Goal: Feedback & Contribution: Contribute content

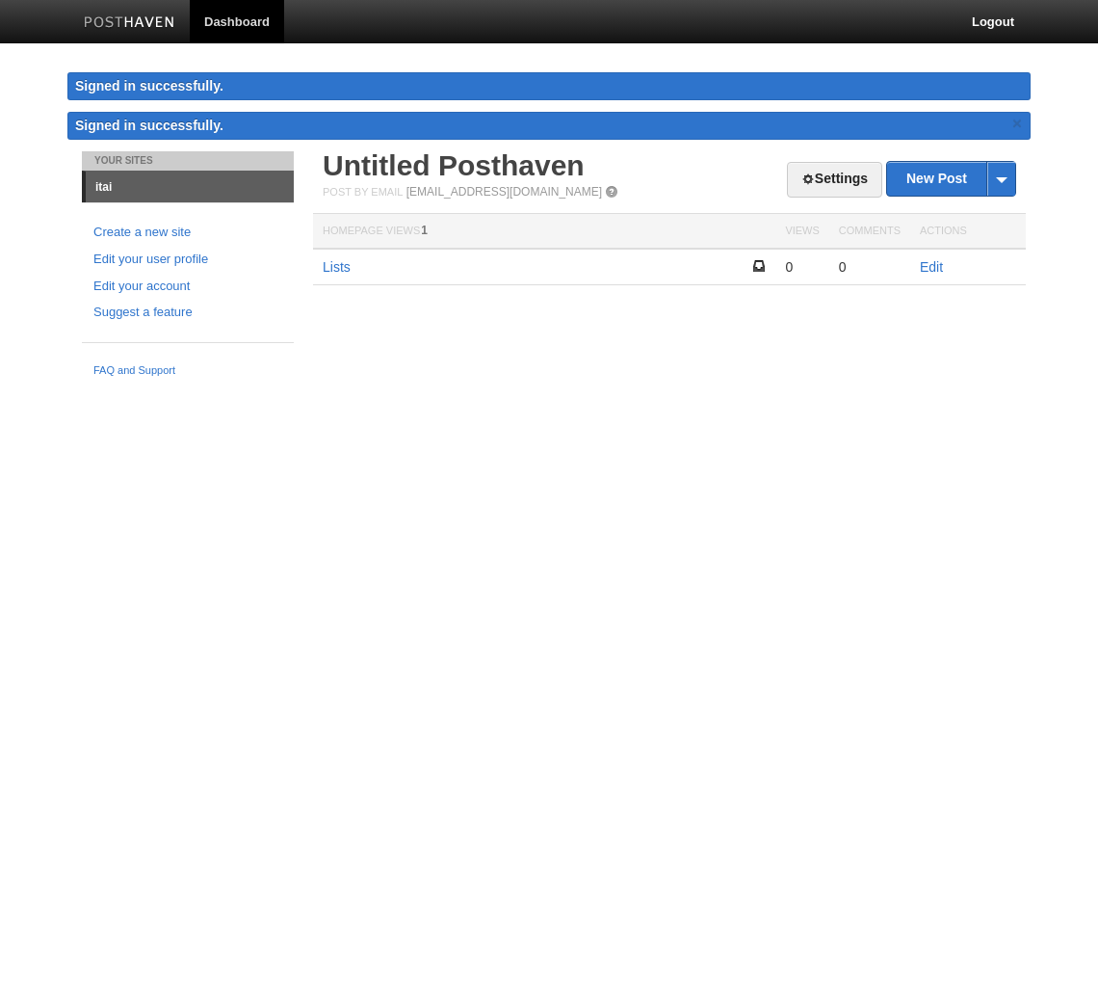
click at [684, 361] on div "Your Sites itai Create a new site Edit your user profile Edit your account Sugg…" at bounding box center [549, 268] width 964 height 235
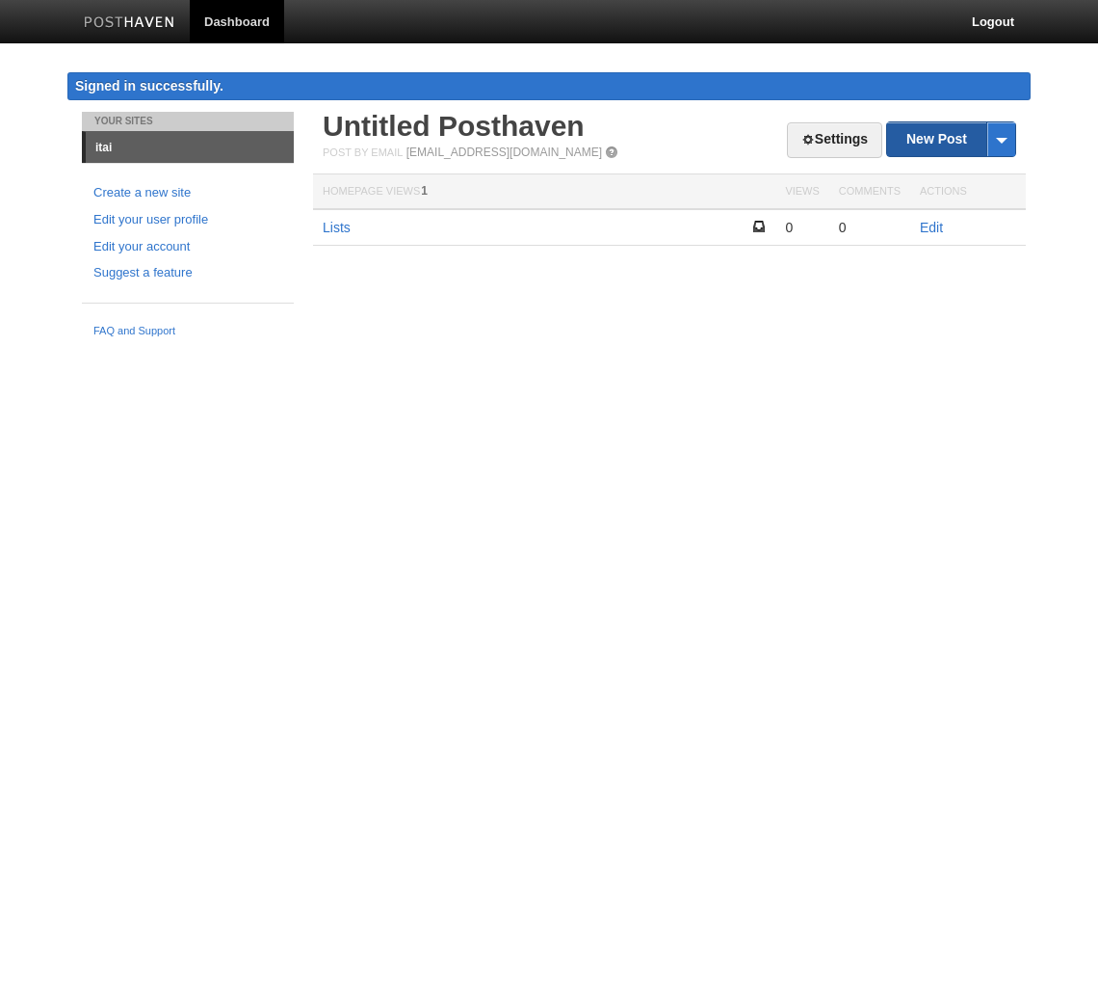
click at [942, 145] on link "New Post" at bounding box center [951, 139] width 128 height 34
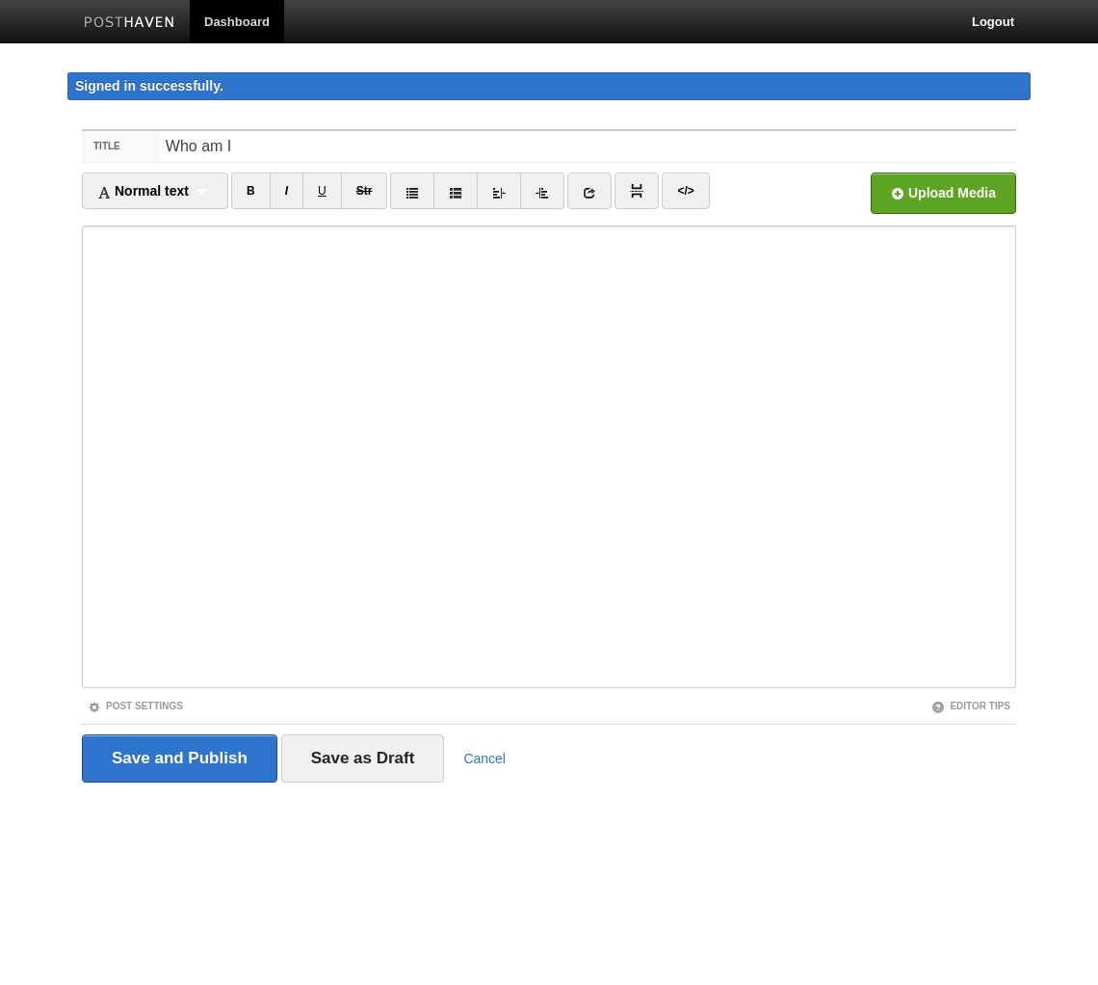
type input "Who am I"
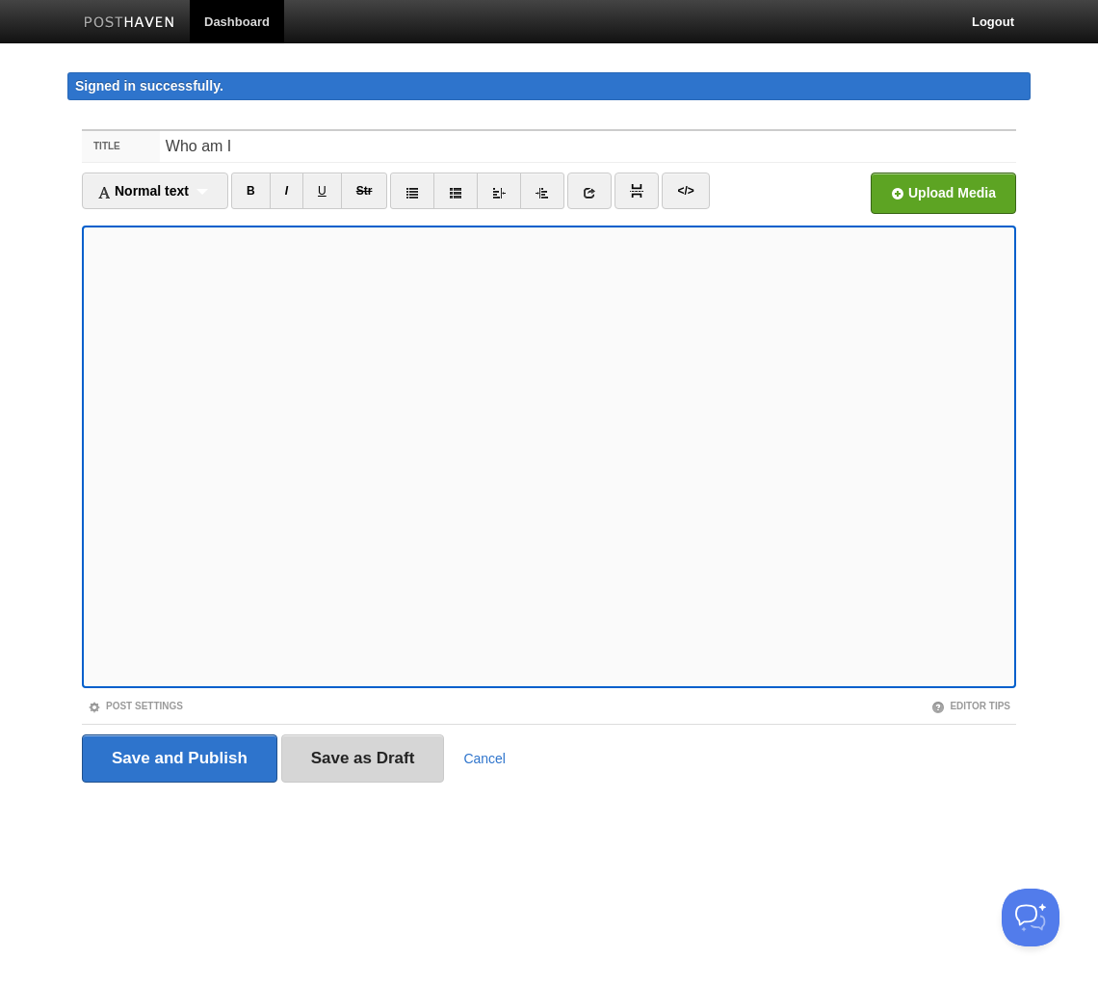
click at [389, 761] on input "Save as Draft" at bounding box center [363, 758] width 164 height 48
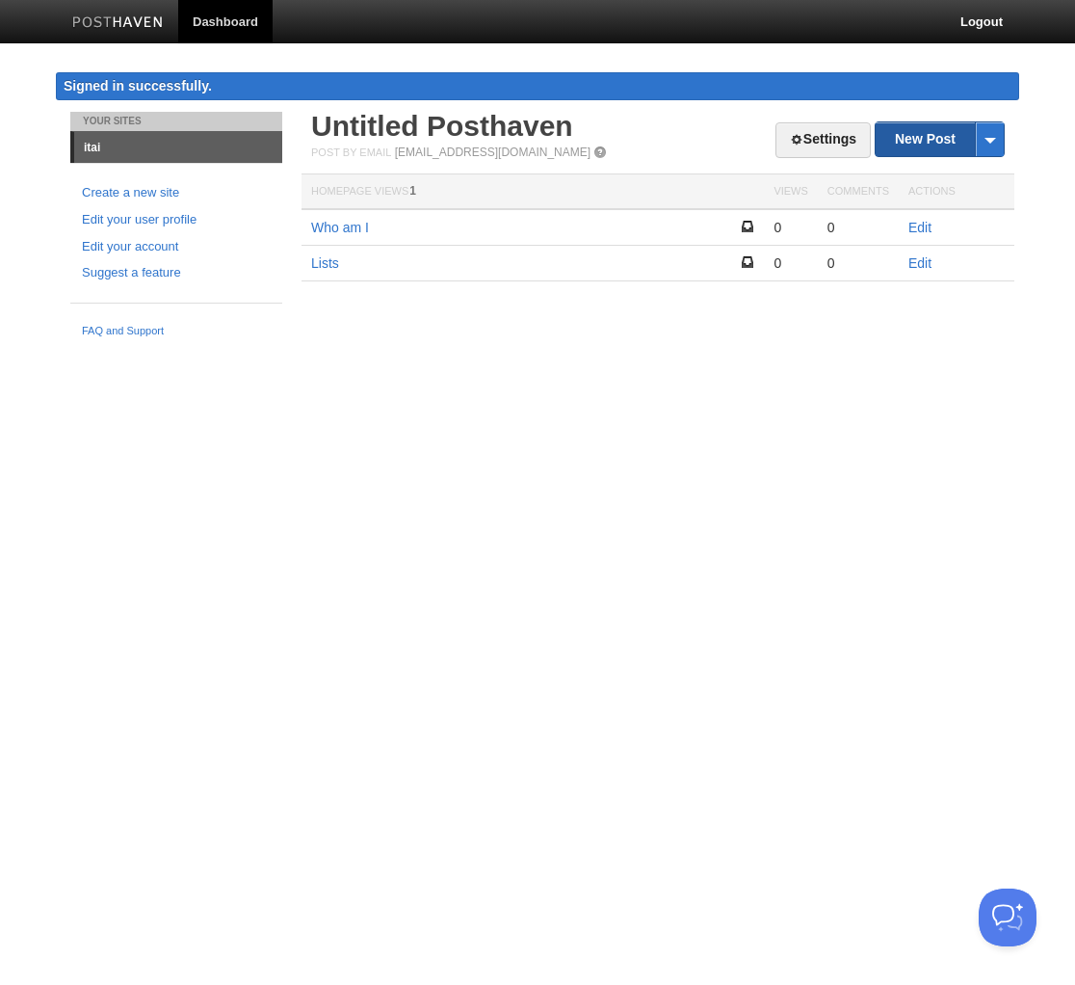
click at [909, 128] on link "New Post" at bounding box center [940, 139] width 128 height 34
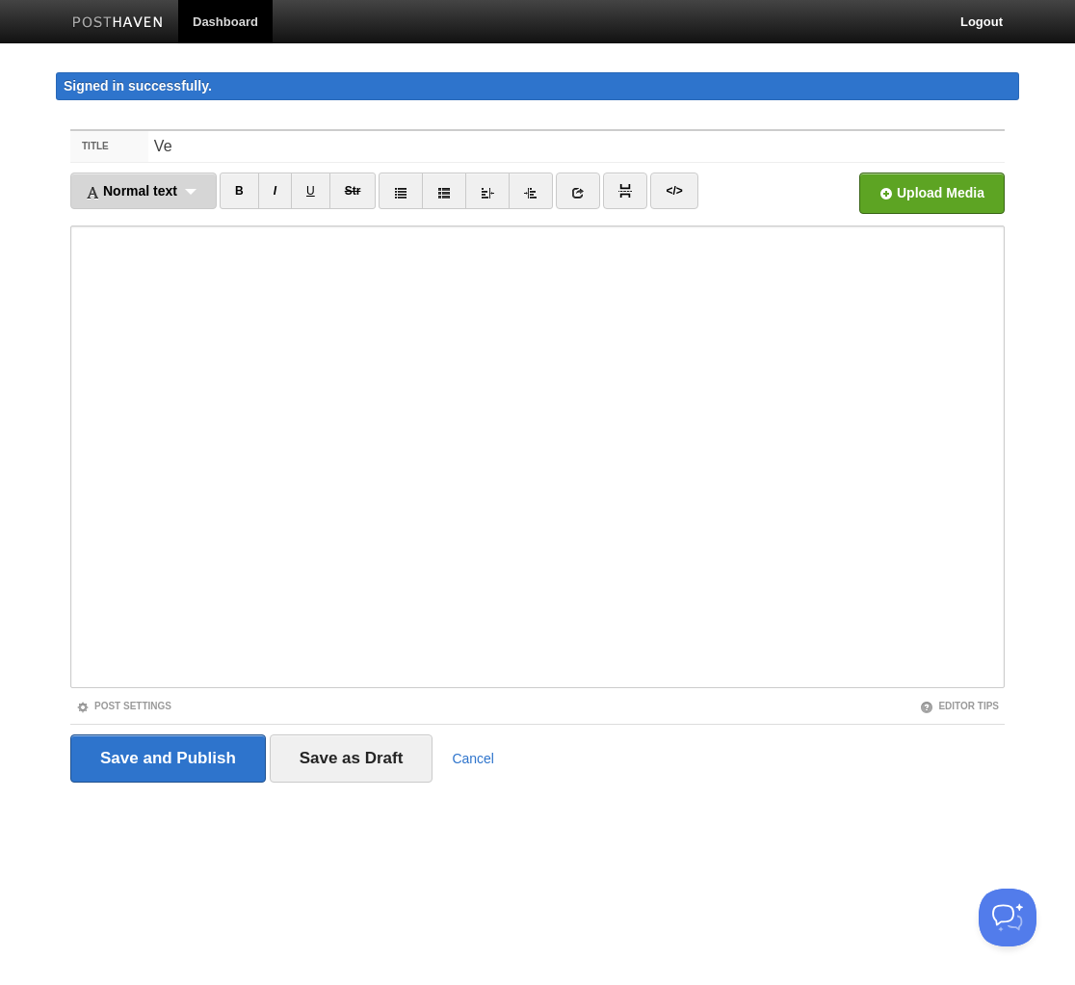
type input "V"
type input "Possible Ventures"
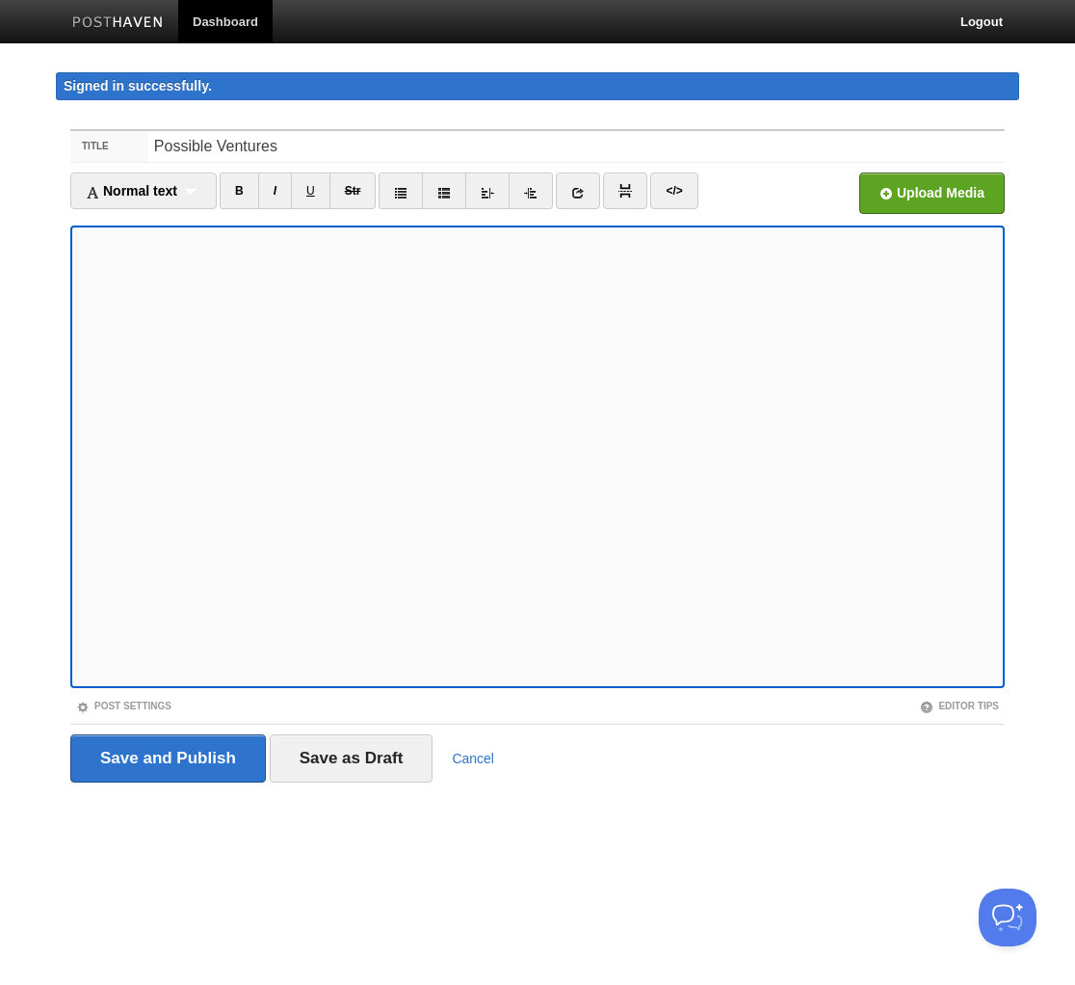
click at [71, 377] on iframe at bounding box center [537, 456] width 935 height 463
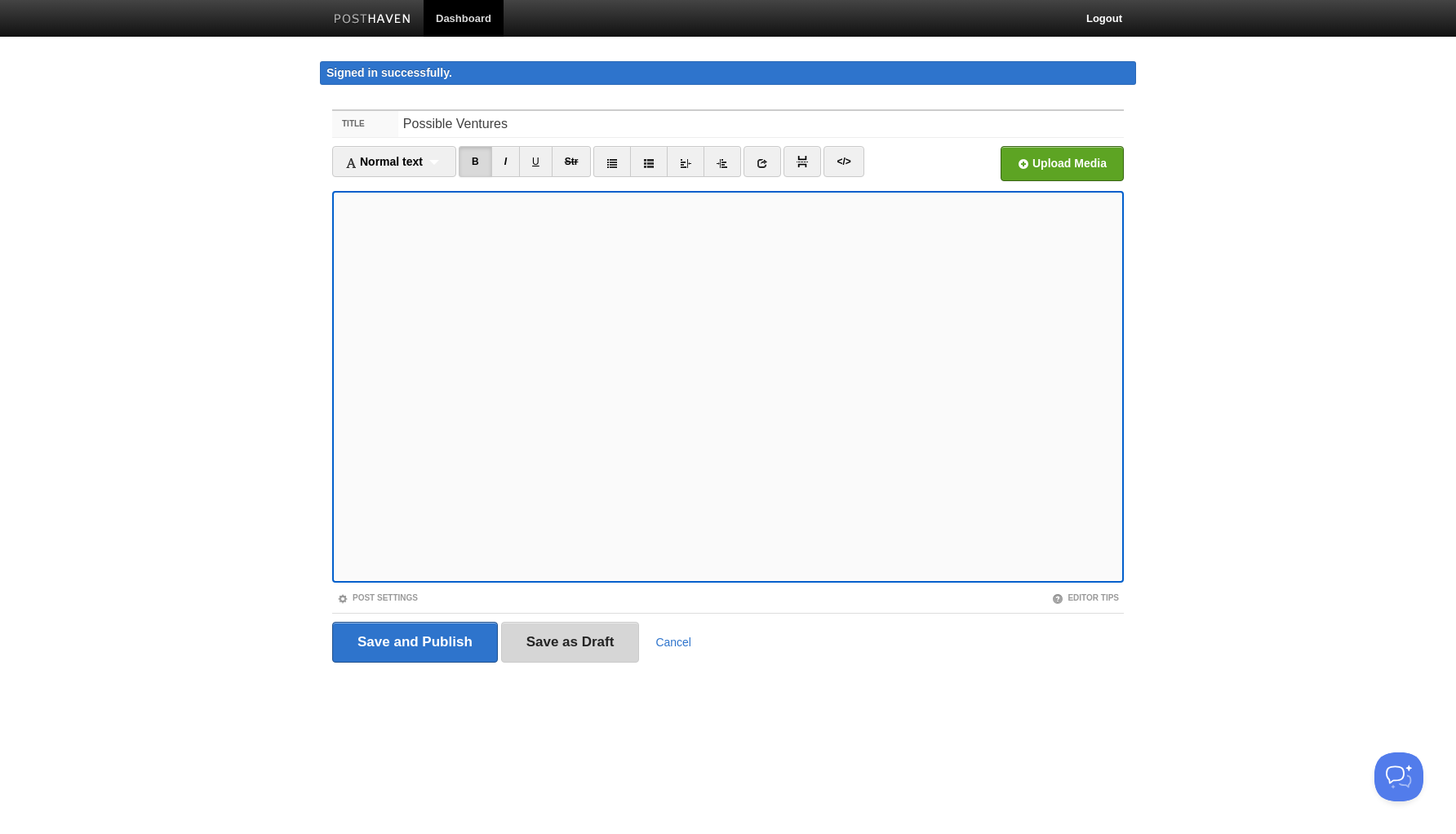
click at [590, 642] on input "Save as Draft" at bounding box center [571, 642] width 139 height 41
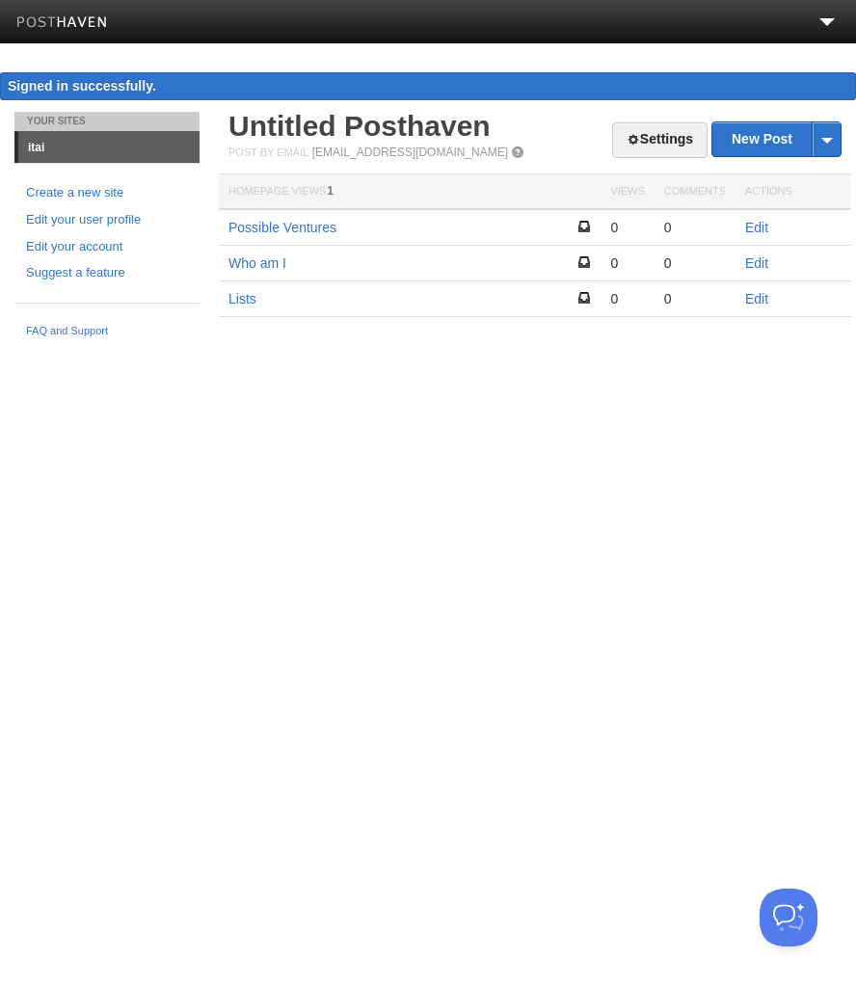
click at [595, 374] on html "Dashboard Logout Signed in successfully. Signed in successfully. × Post created…" at bounding box center [428, 187] width 856 height 374
click at [733, 374] on html "Dashboard Logout Signed in successfully. Signed in successfully. × Post created…" at bounding box center [428, 187] width 856 height 374
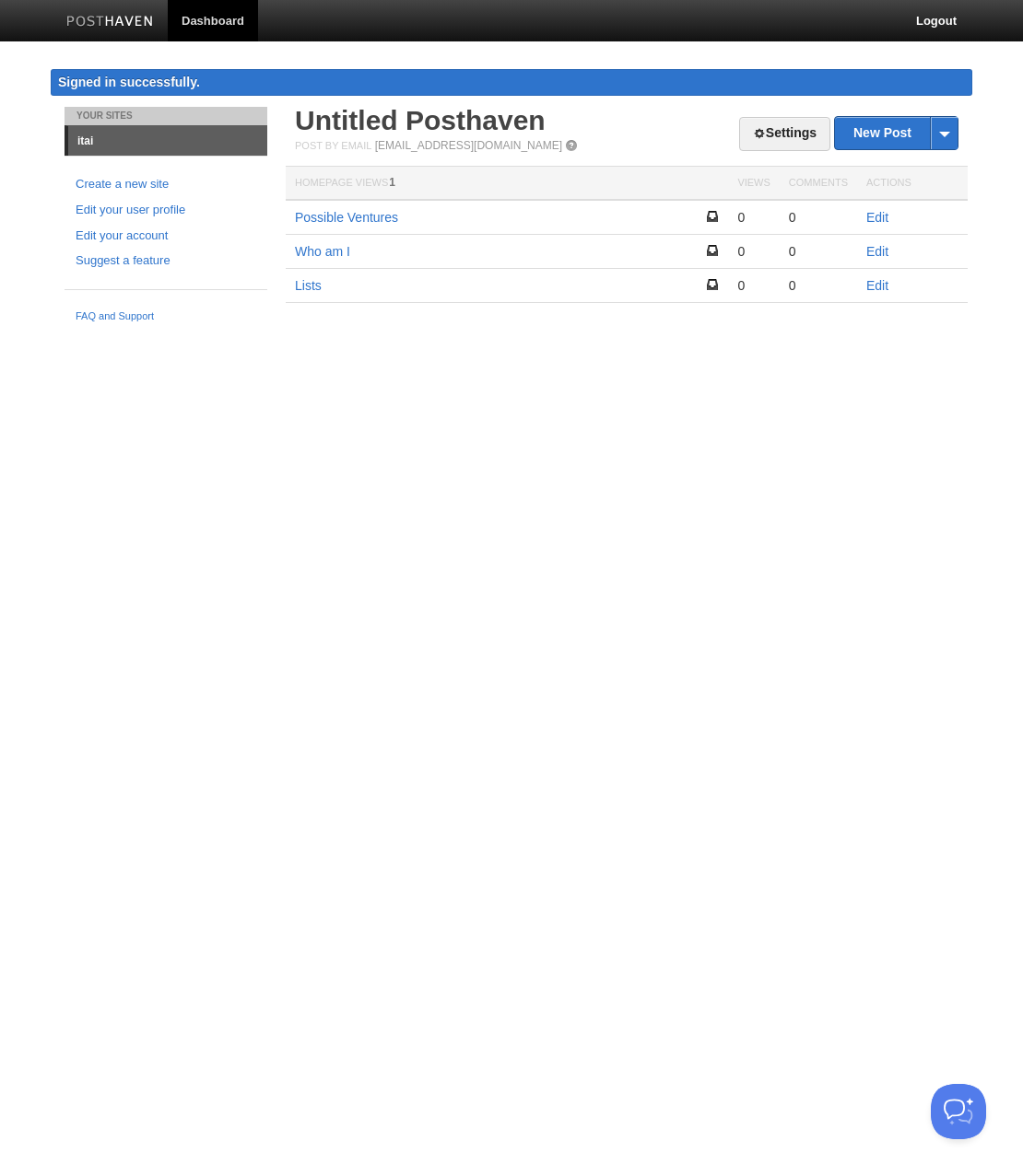
click at [394, 181] on span "1" at bounding box center [392, 182] width 7 height 12
click at [394, 176] on span "1" at bounding box center [392, 182] width 7 height 12
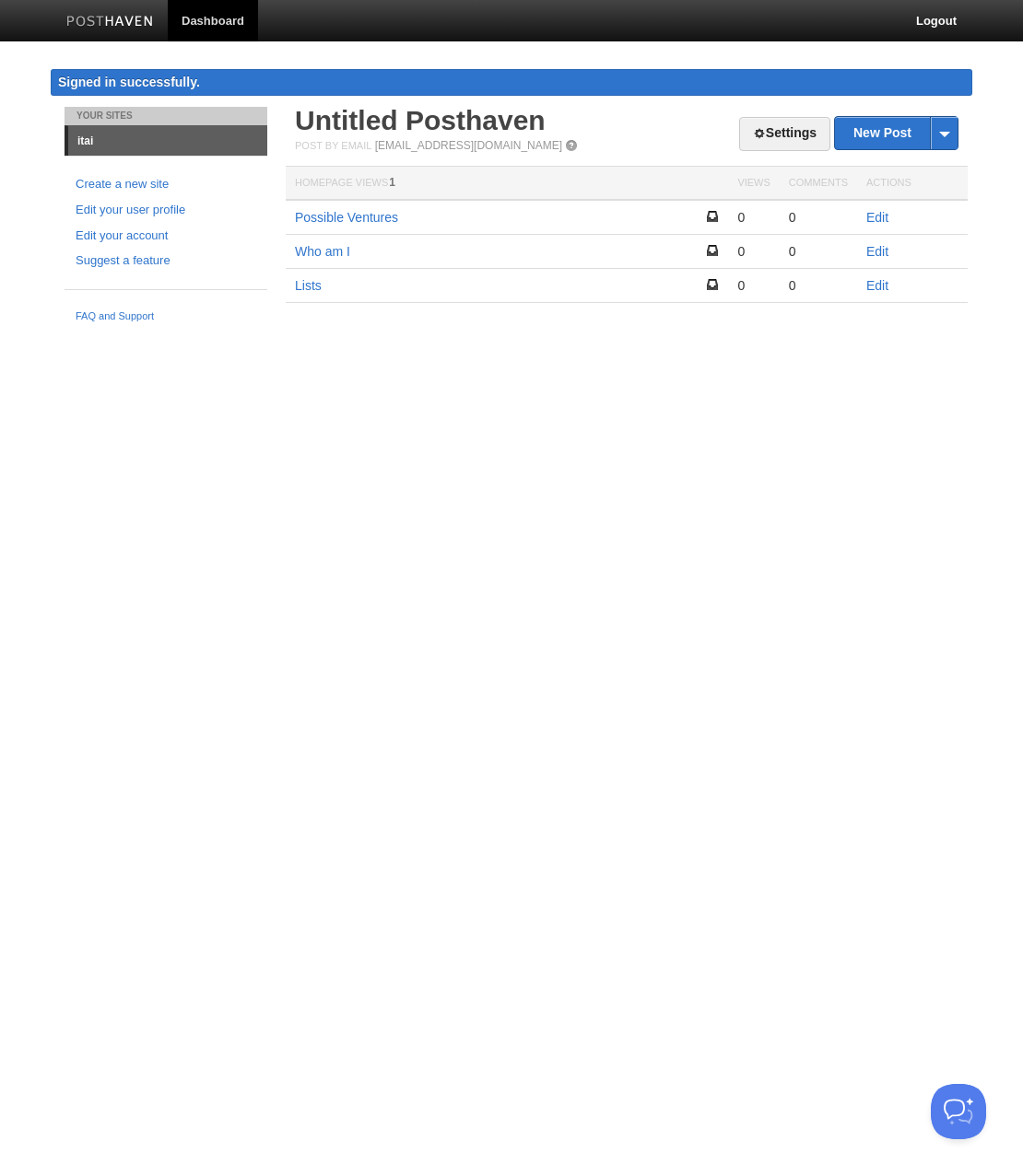
click at [394, 176] on span "1" at bounding box center [392, 182] width 7 height 12
click at [394, 124] on link "Untitled Posthaven" at bounding box center [420, 120] width 250 height 31
click at [609, 358] on html "Dashboard Logout Signed in successfully. Signed in successfully. × Post created…" at bounding box center [512, 179] width 1023 height 358
click at [340, 218] on link "Possible Ventures" at bounding box center [346, 217] width 103 height 14
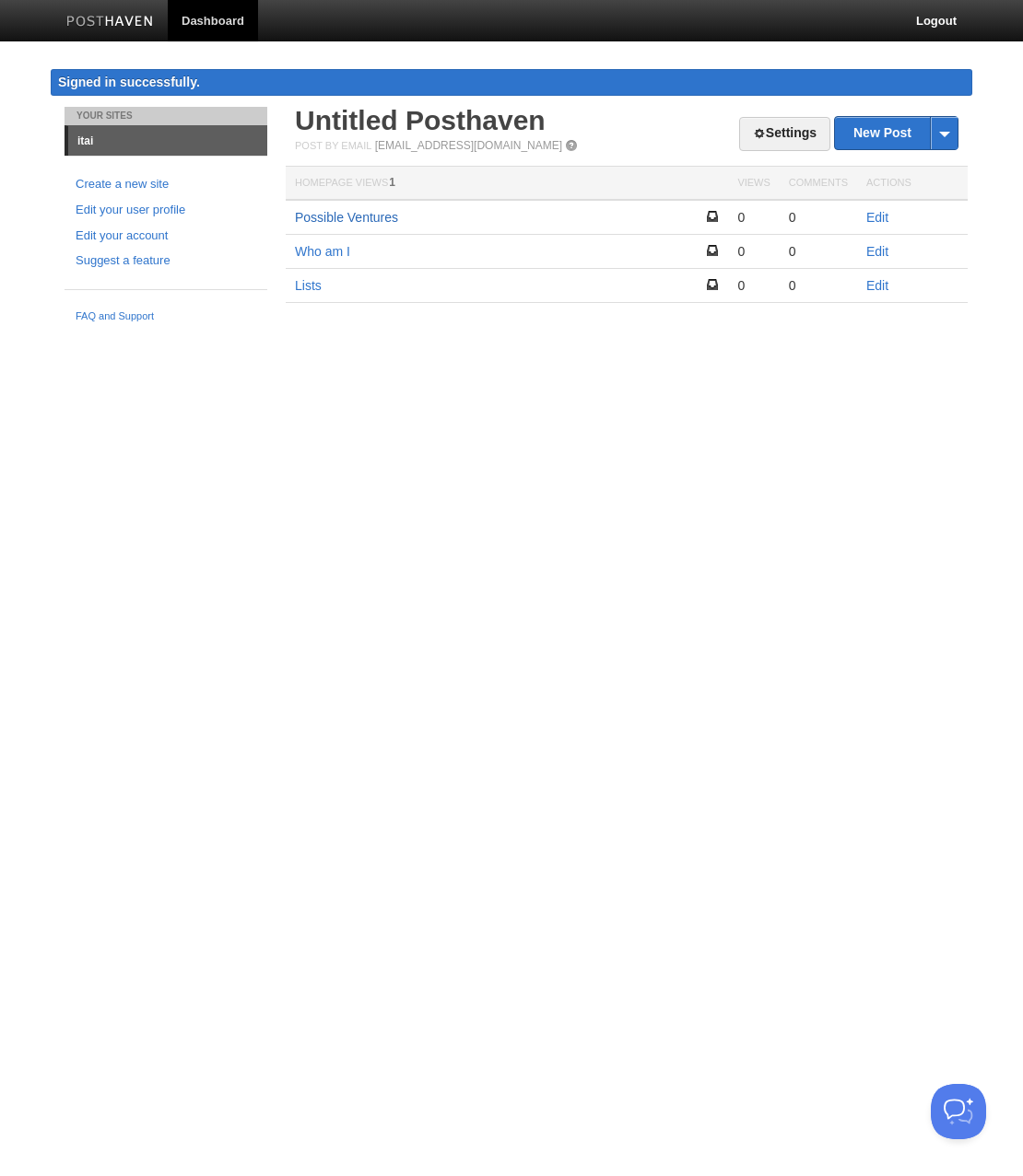
click at [386, 217] on link "Possible Ventures" at bounding box center [346, 217] width 103 height 14
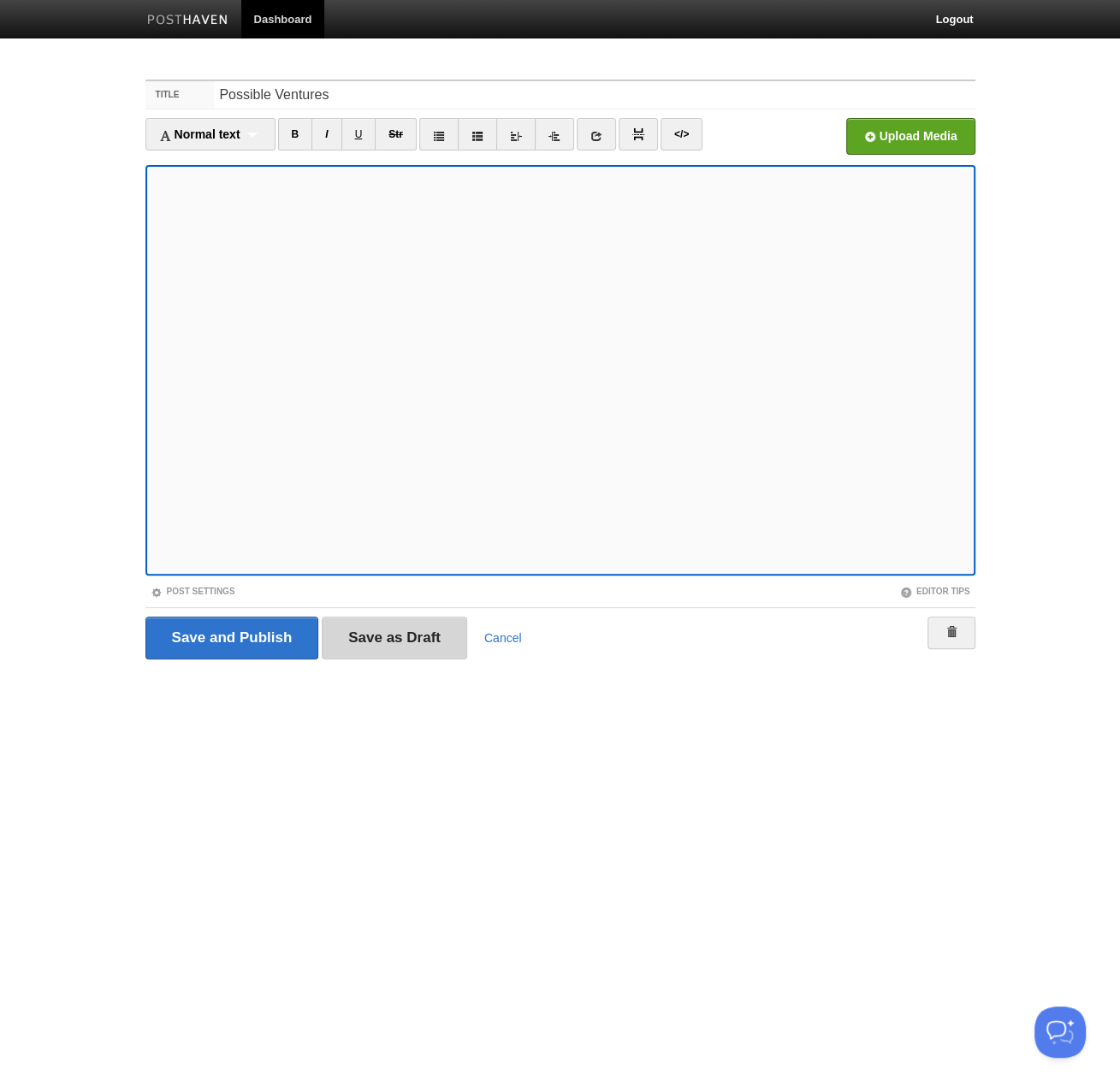
click at [379, 642] on input "Save as Draft" at bounding box center [394, 638] width 146 height 43
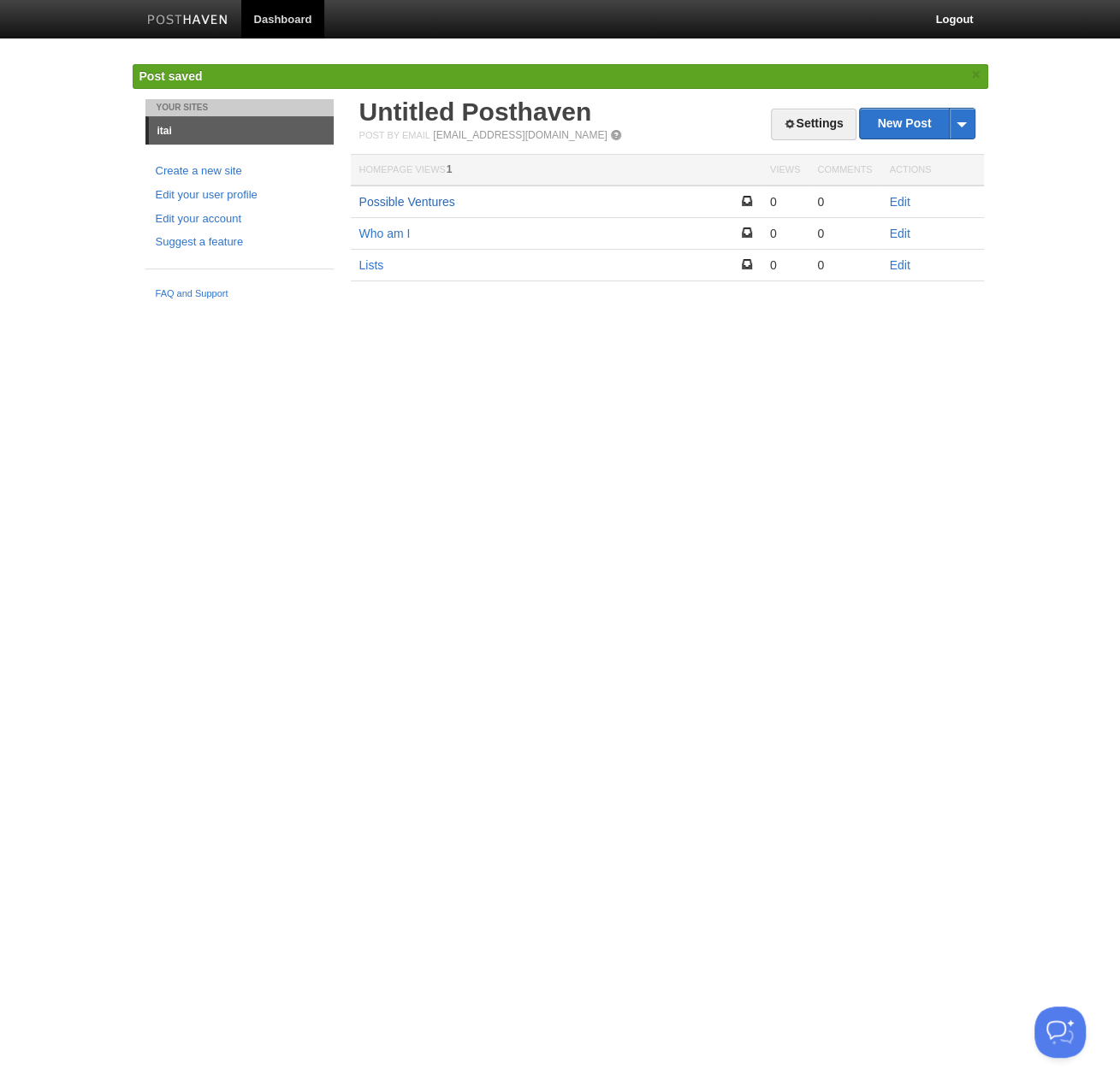
click at [437, 201] on link "Possible Ventures" at bounding box center [408, 202] width 96 height 13
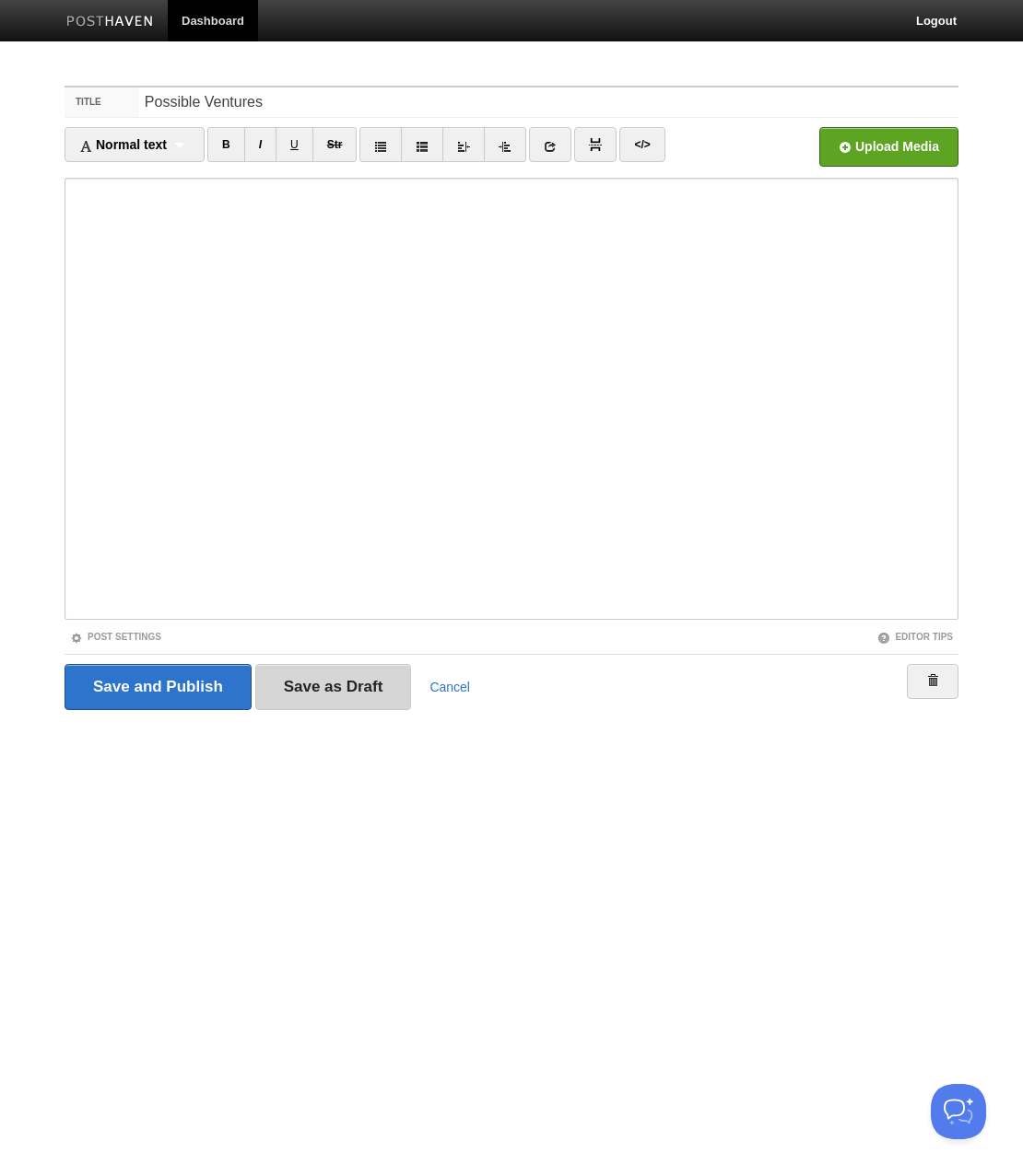
click at [346, 695] on input "Save as Draft" at bounding box center [334, 687] width 157 height 46
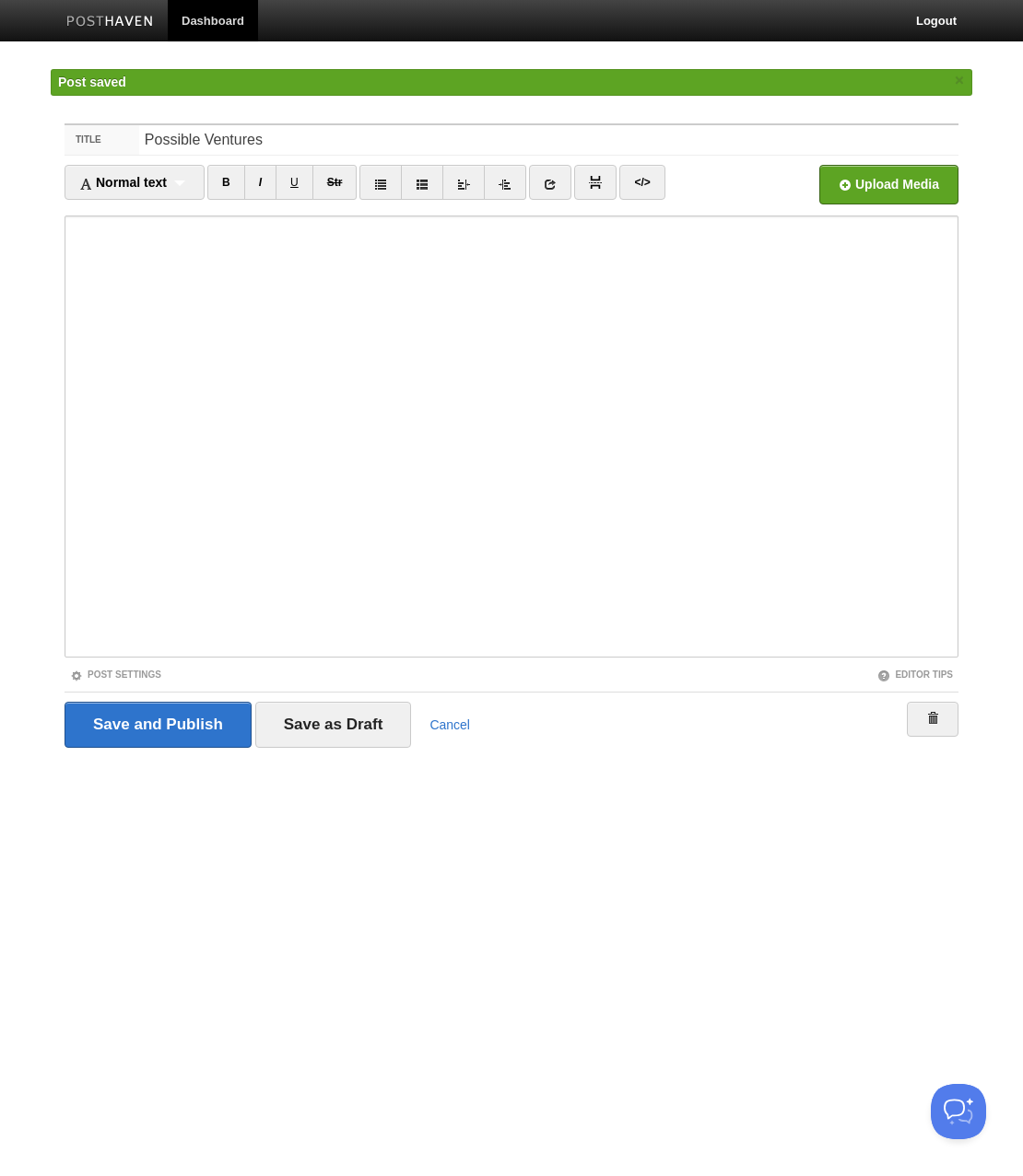
click at [124, 11] on link at bounding box center [110, 23] width 115 height 41
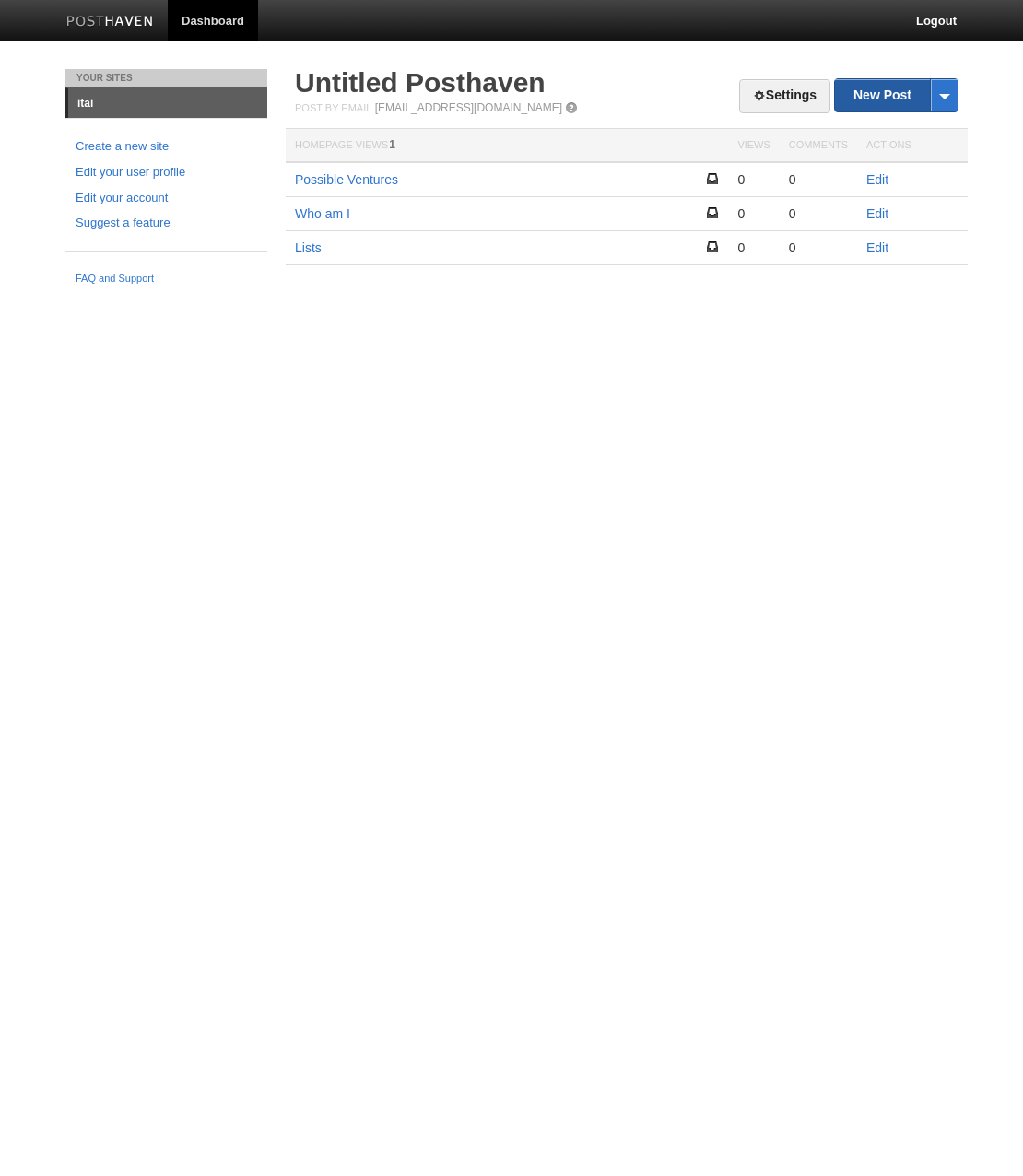
click at [873, 93] on link "New Post" at bounding box center [896, 96] width 122 height 33
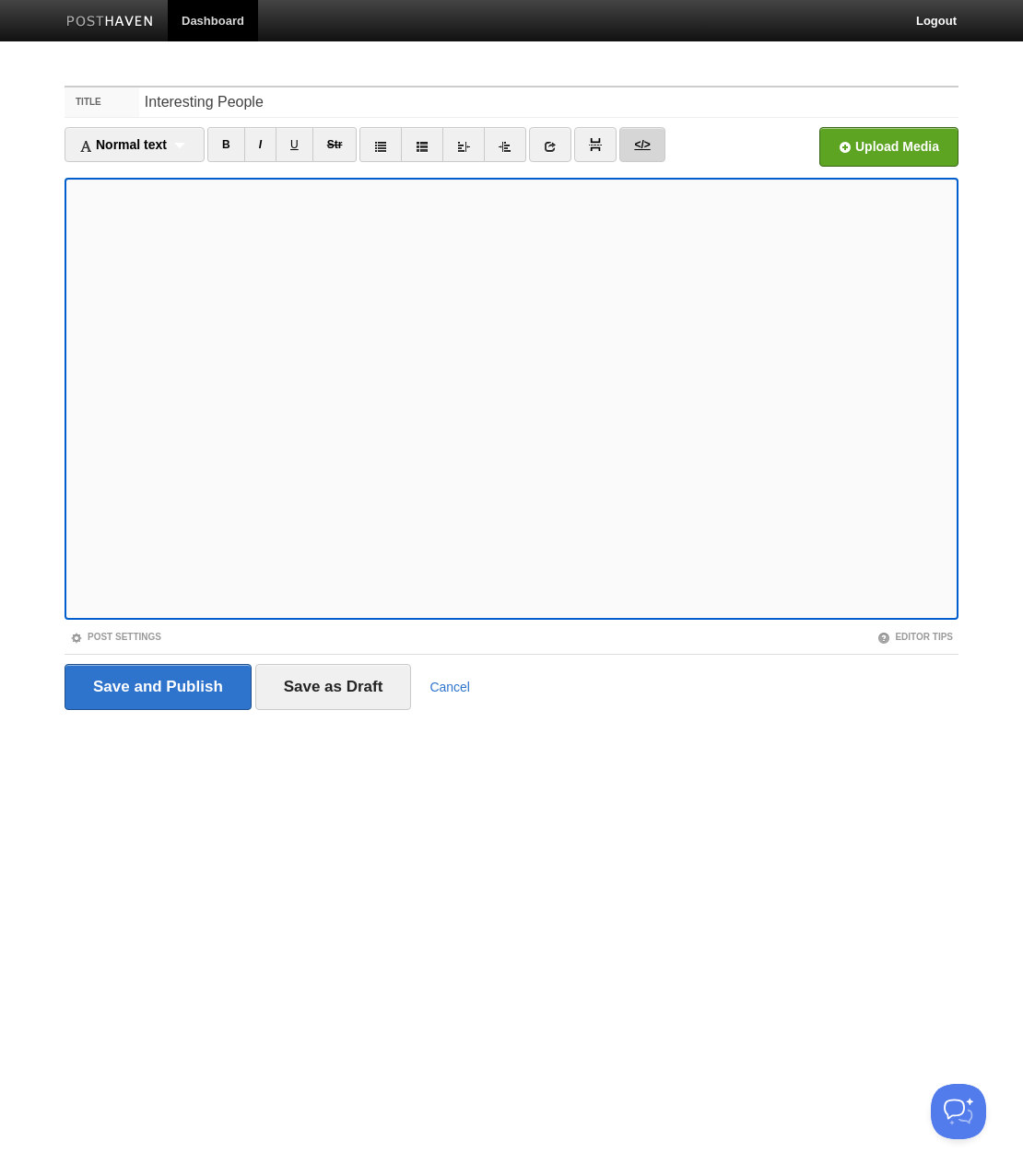
click at [650, 138] on link "</>" at bounding box center [642, 144] width 45 height 35
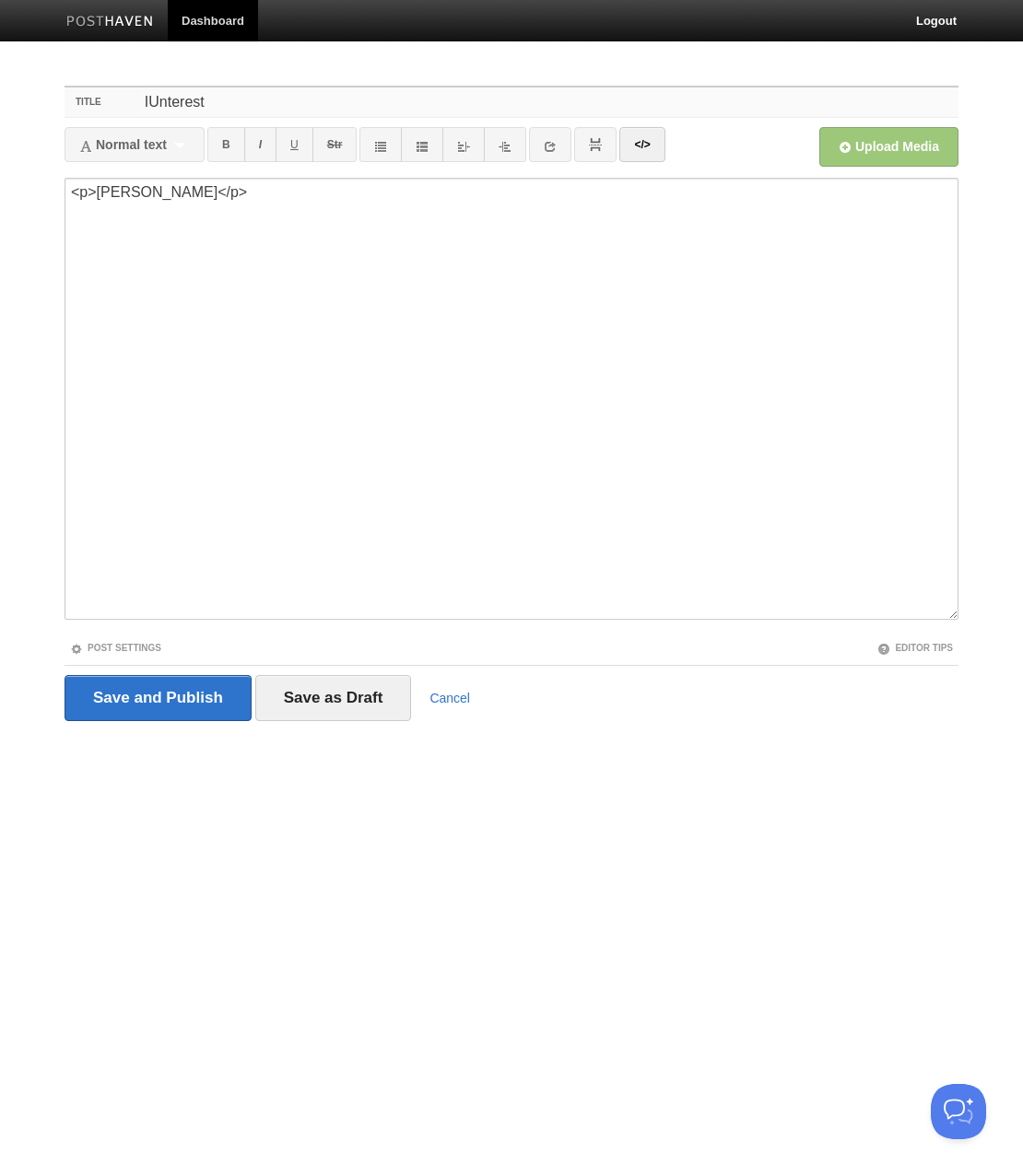
type input "IUnterest"
click at [610, 207] on textarea "<p>Nabeel Qureshi</p>" at bounding box center [511, 399] width 894 height 443
click at [487, 250] on textarea "<p>Nabeel Qureshi</p>" at bounding box center [511, 399] width 894 height 443
type textarea "Nabeel Qureshi"
click at [599, 72] on div "Title Normal text Normal text Heading 1 Heading 2 Heading 3 B I U Str ×" at bounding box center [512, 429] width 922 height 721
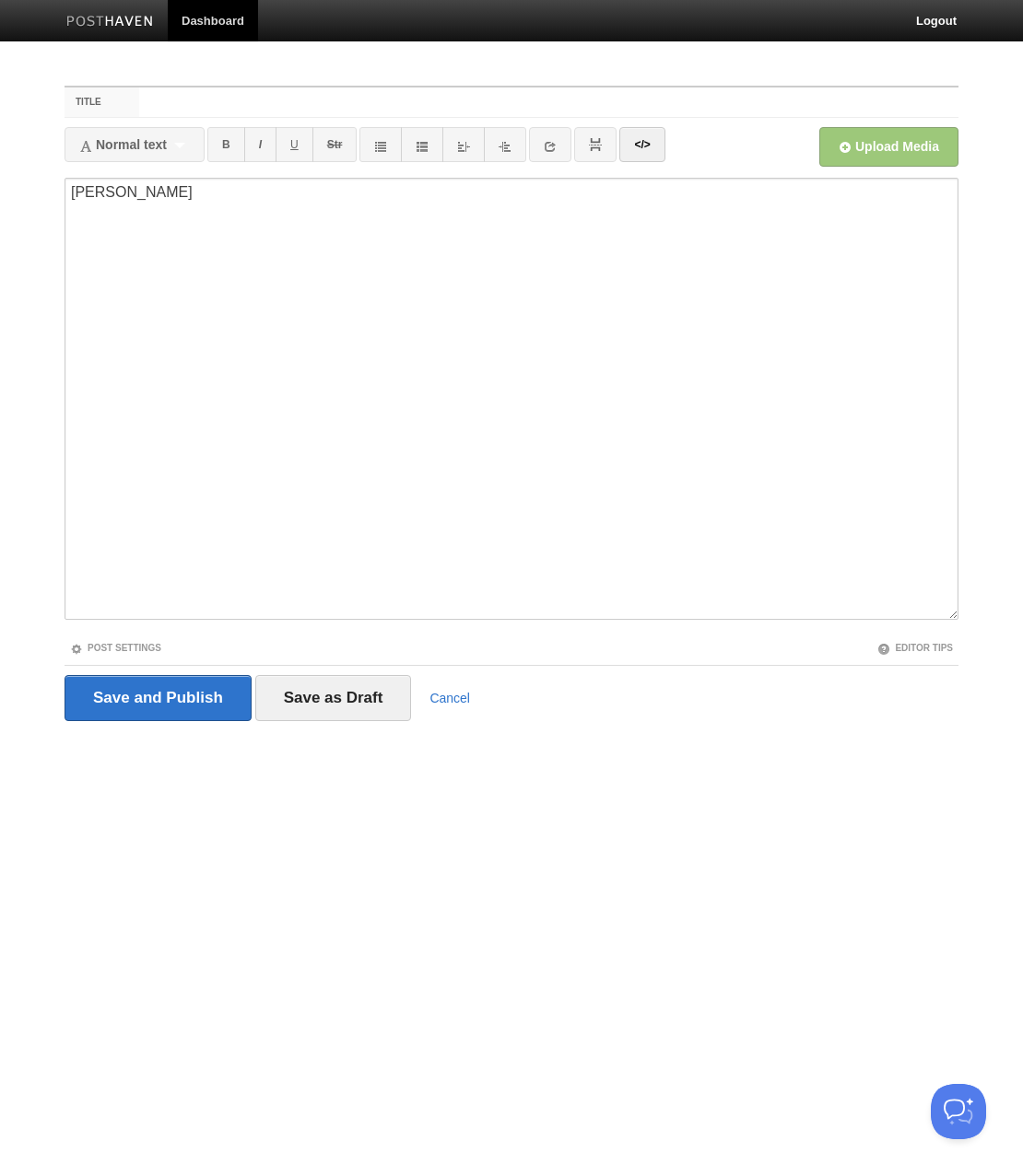
click at [597, 146] on img at bounding box center [595, 144] width 12 height 12
click at [263, 232] on textarea "Nabeel Qureshi" at bounding box center [511, 399] width 894 height 443
click at [132, 198] on textarea "Nabeel Qureshi" at bounding box center [511, 399] width 894 height 443
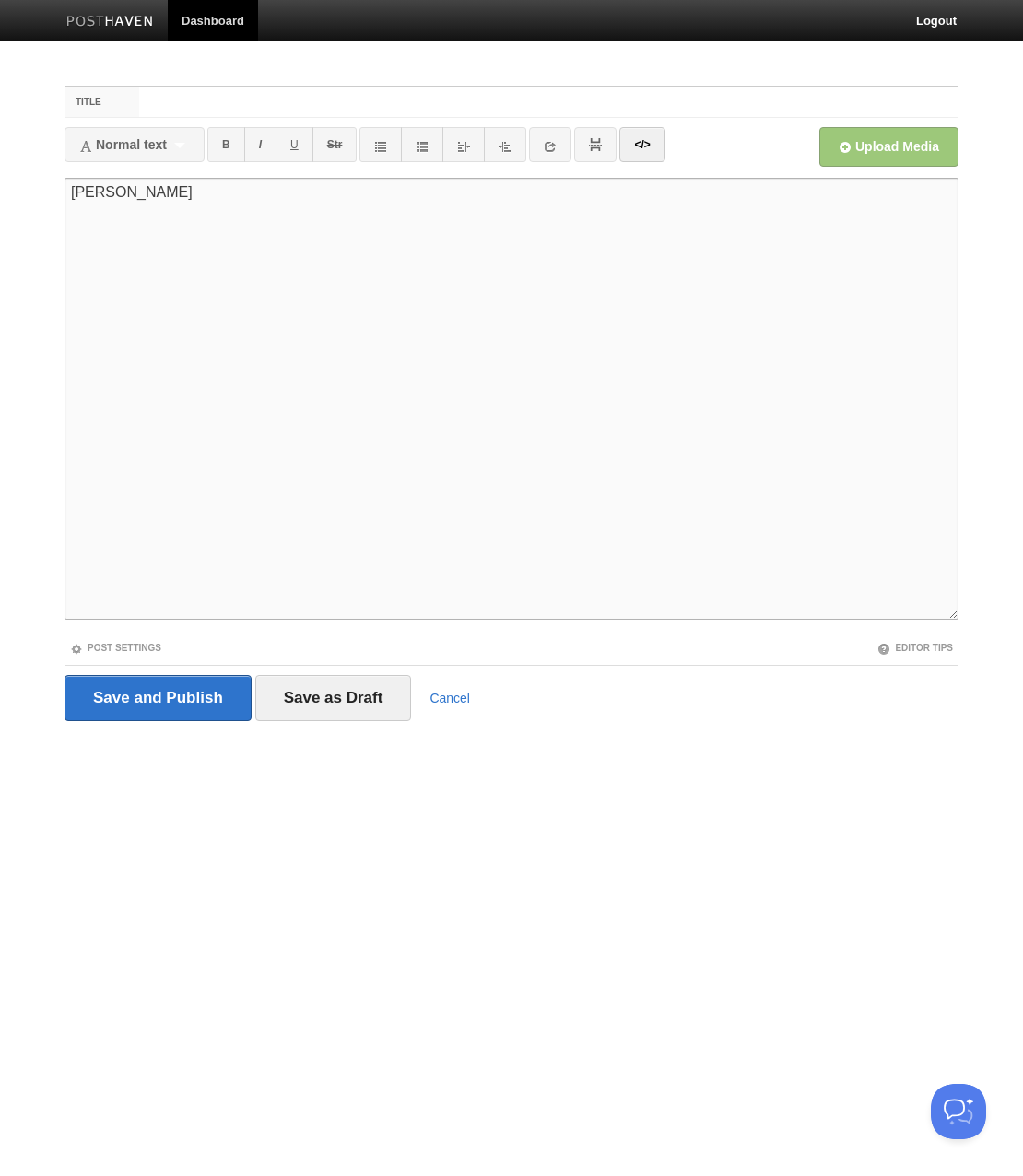
click at [189, 146] on div "Normal text Normal text Heading 1 Heading 2 Heading 3" at bounding box center [134, 144] width 140 height 35
click at [166, 141] on span "Normal text" at bounding box center [123, 144] width 88 height 14
click at [157, 111] on input "Title" at bounding box center [548, 102] width 819 height 30
type input "a"
type input "Interesting People"
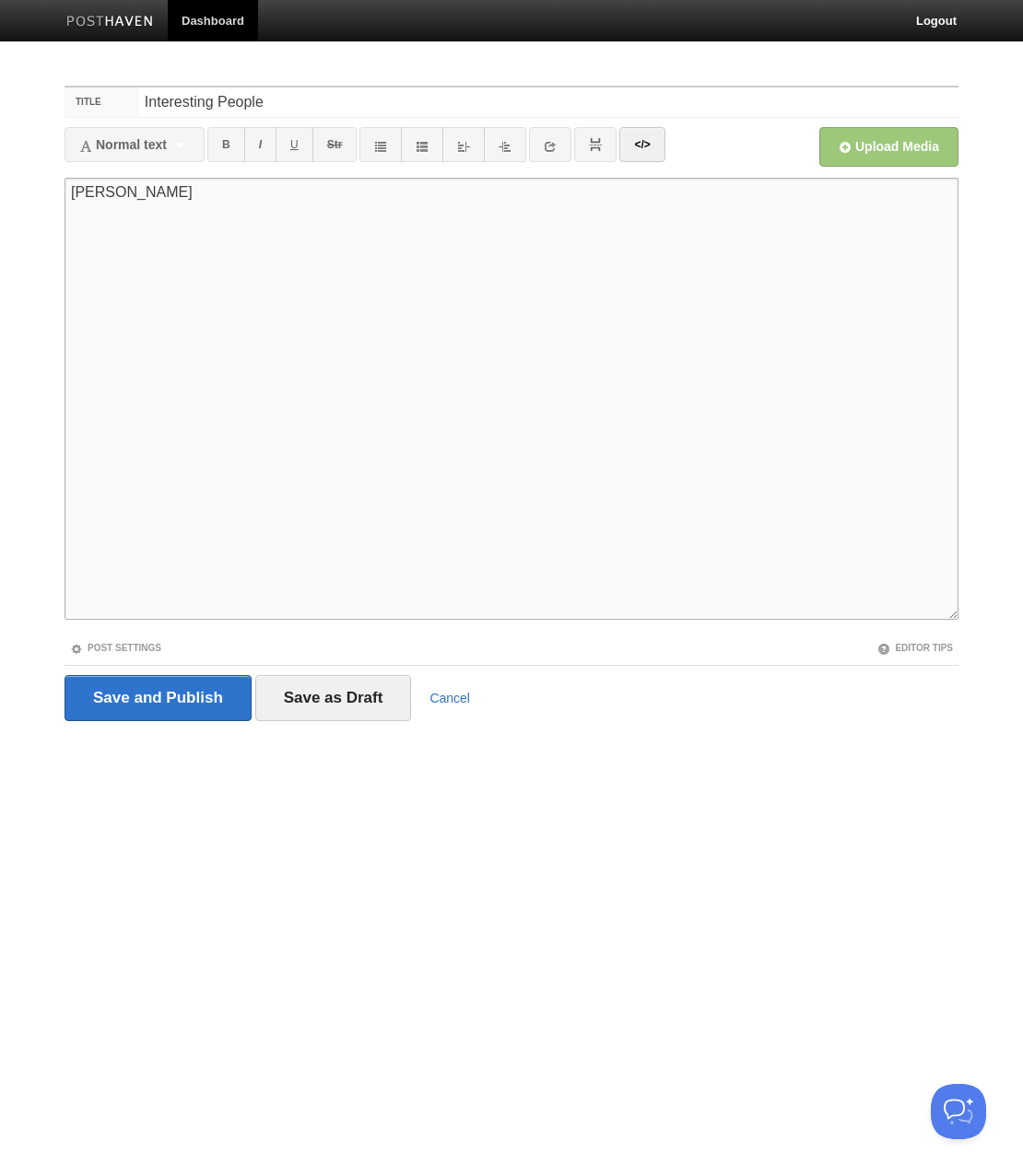
click at [382, 199] on textarea "Nabeel Qureshi" at bounding box center [511, 399] width 894 height 443
click at [590, 143] on img at bounding box center [595, 144] width 12 height 12
click at [564, 153] on link at bounding box center [550, 144] width 42 height 35
click at [549, 149] on icon at bounding box center [550, 145] width 12 height 12
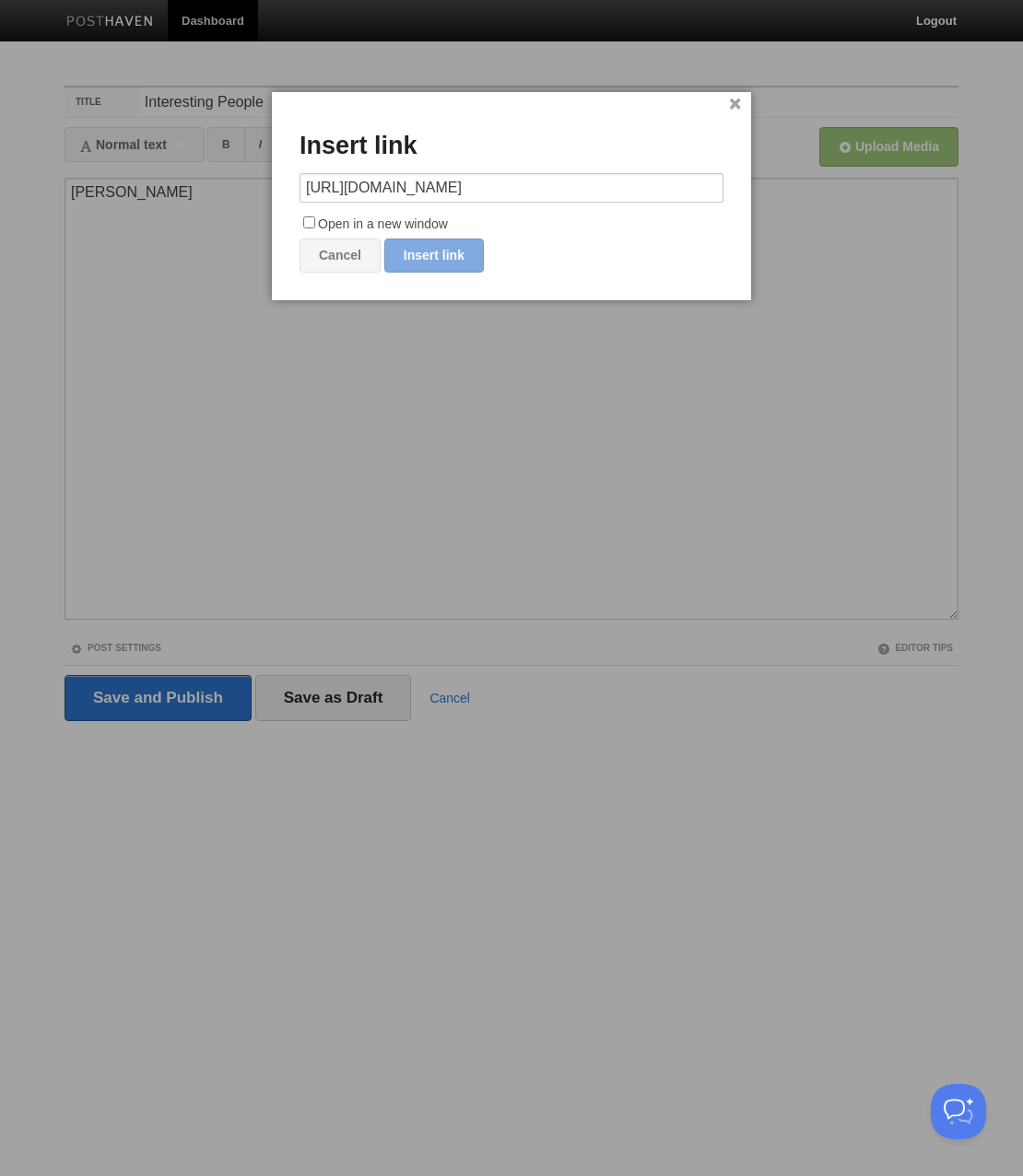
click at [441, 258] on link "Insert link" at bounding box center [434, 256] width 99 height 34
type input "https://"
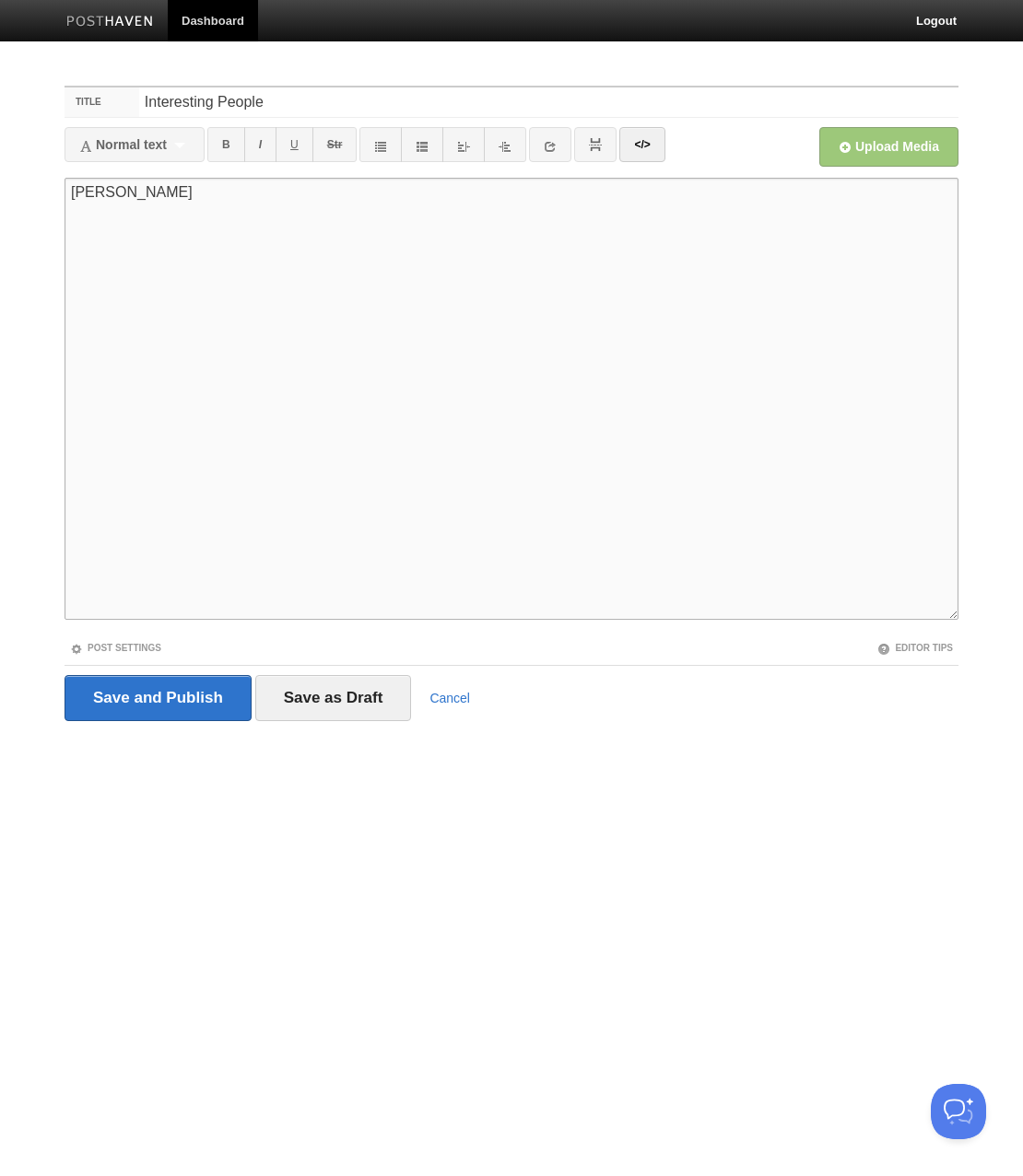
click at [483, 221] on textarea "Nabeel Qureshi" at bounding box center [511, 399] width 894 height 443
paste textarea "https://nabeelqu.co/"
click at [71, 212] on textarea "Nabeel Qureshi https://nabeelqu.co/" at bounding box center [511, 399] width 894 height 443
click at [95, 189] on textarea "Nabeel Qureshi" at bounding box center [511, 399] width 894 height 443
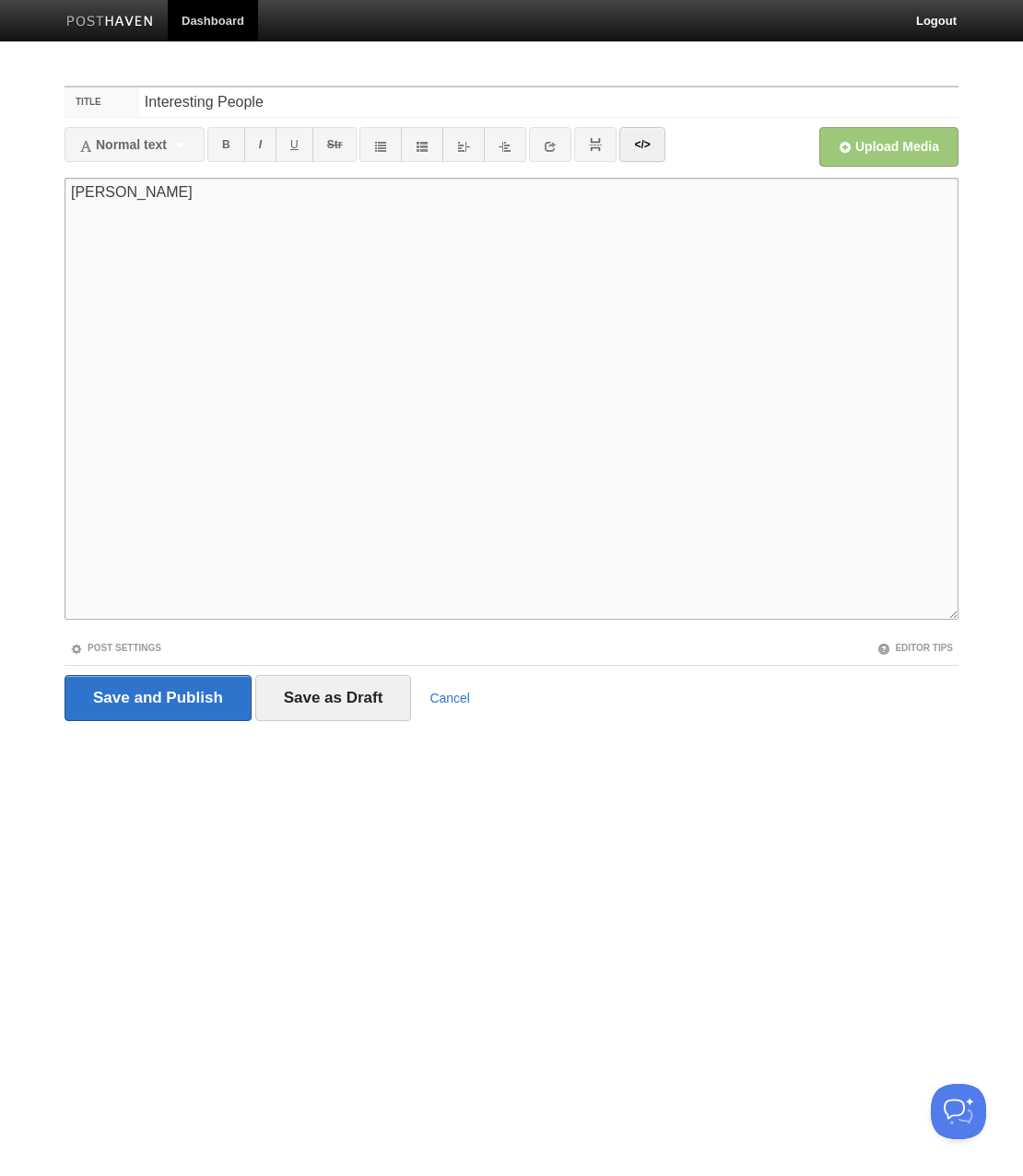
click at [95, 189] on textarea "Nabeel Qureshi" at bounding box center [511, 399] width 894 height 443
click at [549, 146] on icon at bounding box center [550, 145] width 12 height 12
type textarea "Nabeel Qureshi"
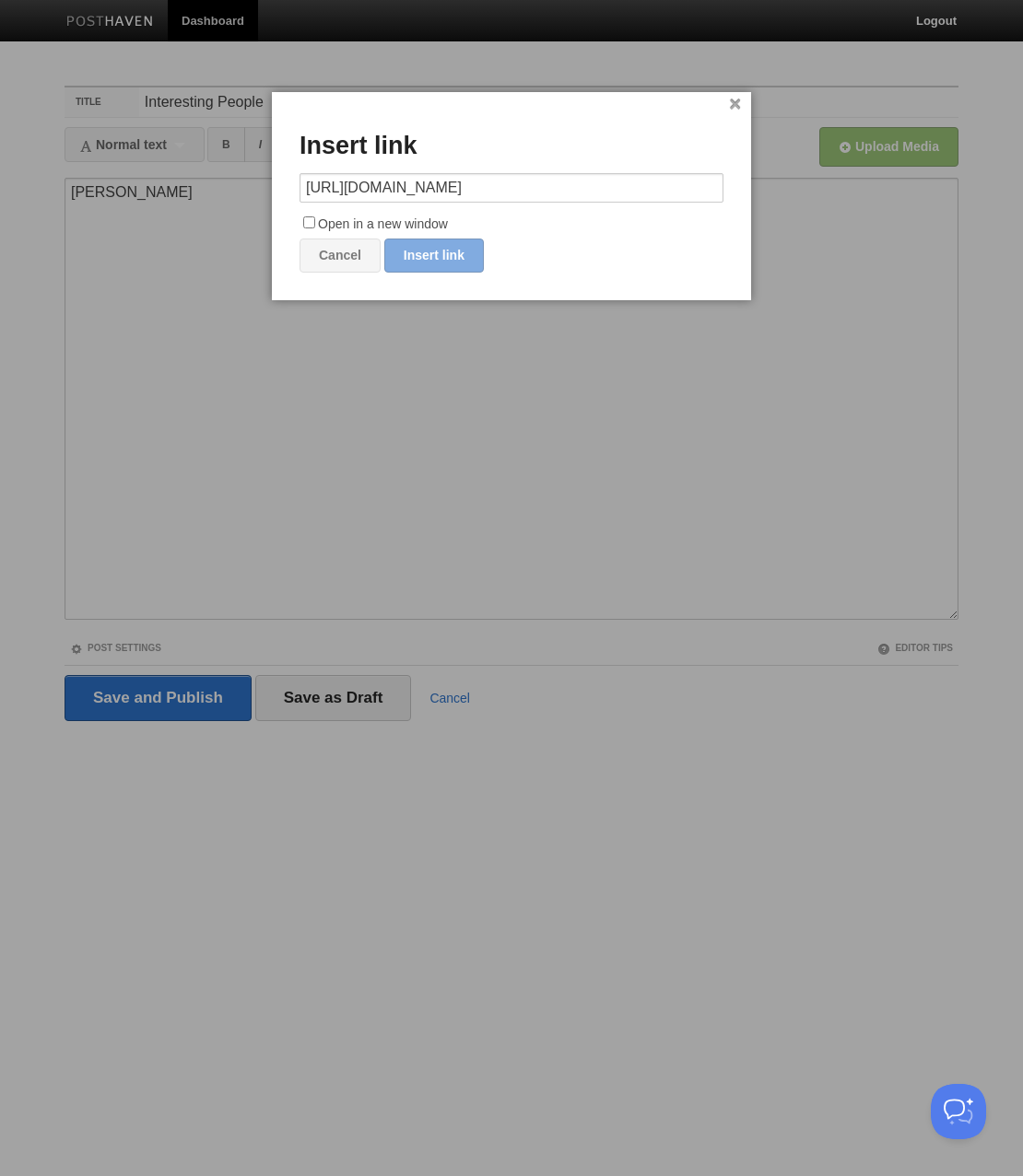
click at [438, 261] on link "Insert link" at bounding box center [434, 256] width 99 height 34
type input "https://"
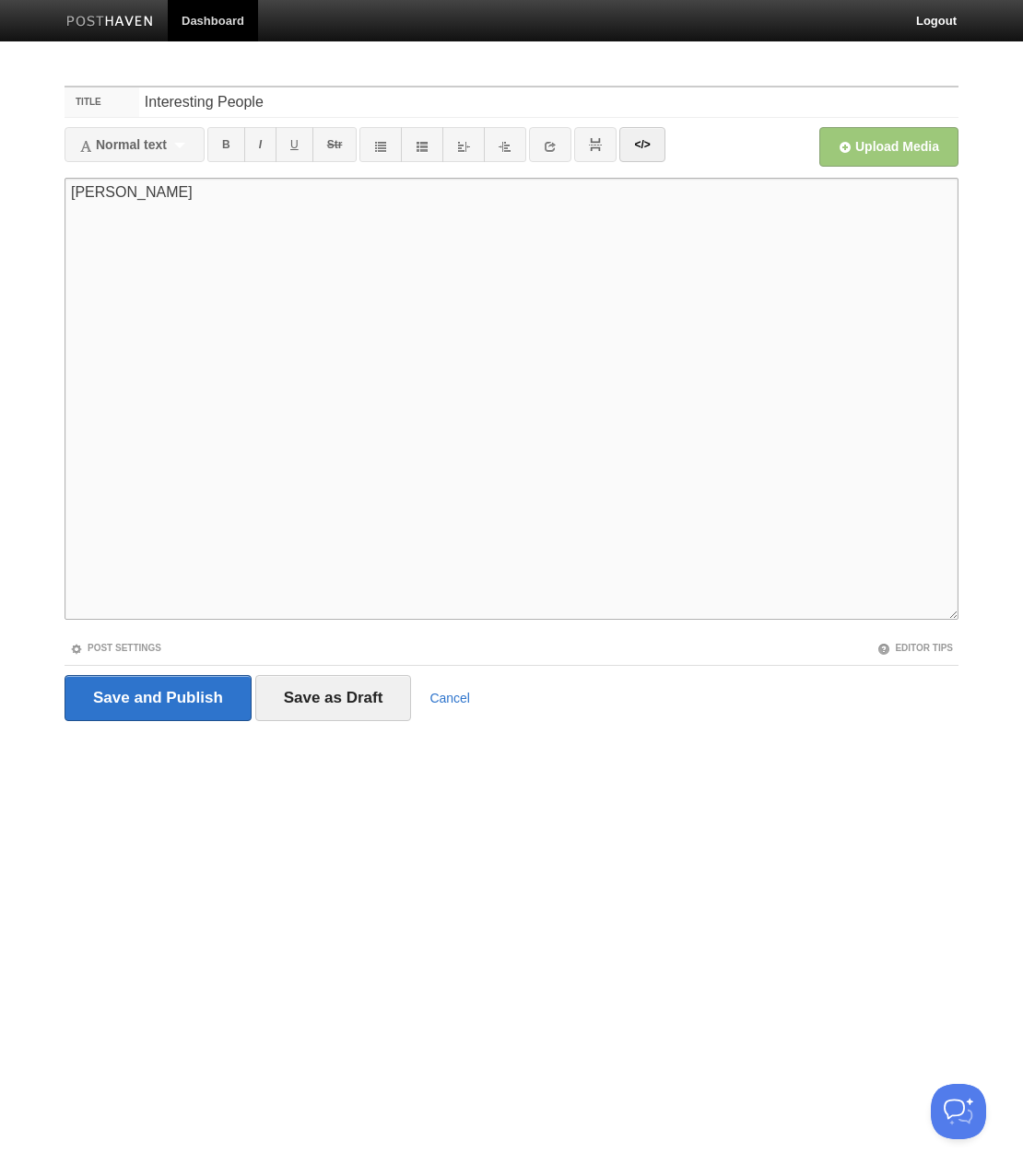
click at [438, 261] on textarea "Nabeel Qureshi" at bounding box center [511, 399] width 894 height 443
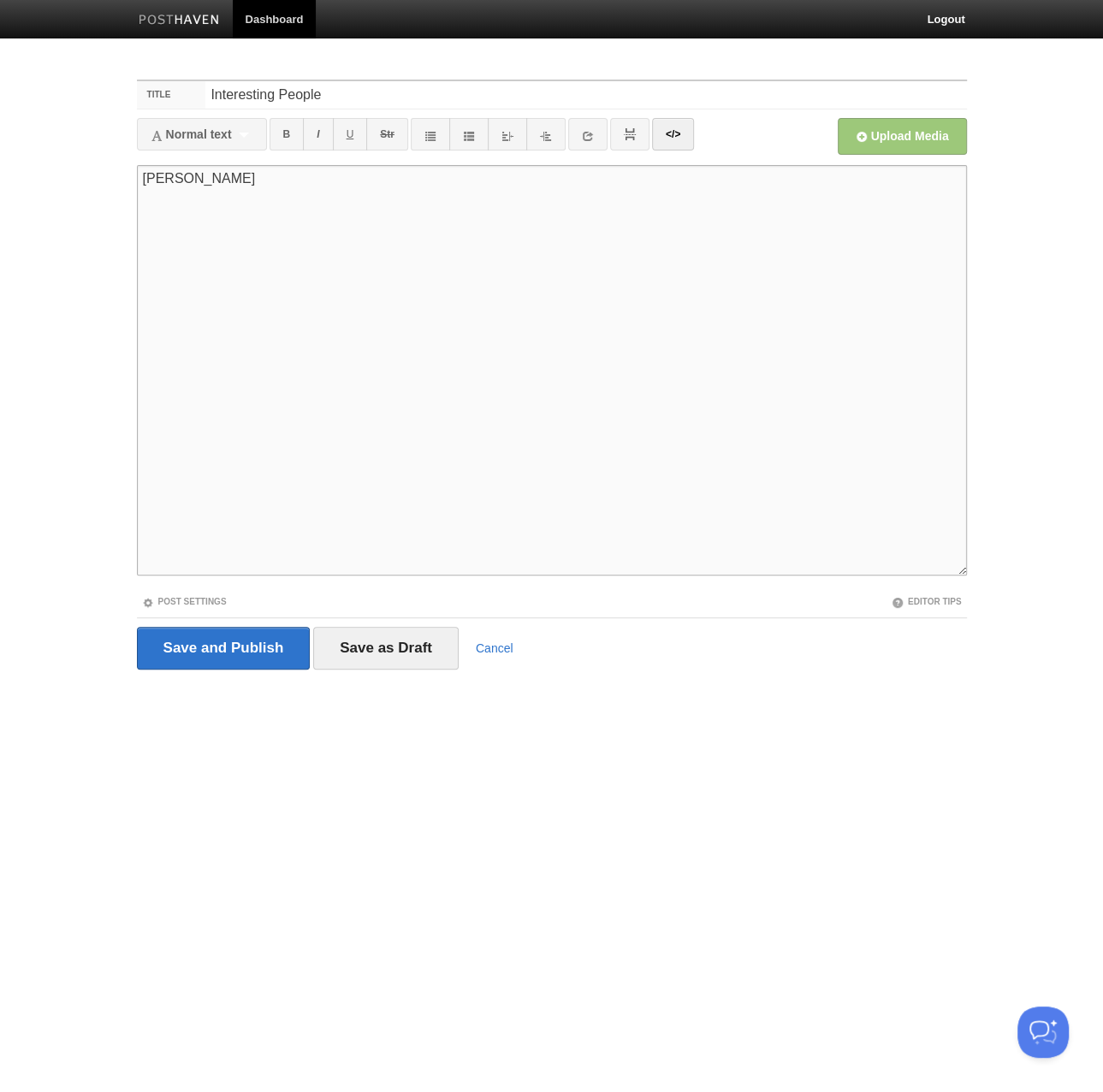
click at [400, 210] on textarea "Nabeel Qureshi" at bounding box center [552, 370] width 830 height 411
click at [387, 182] on textarea "Nabeel Qureshi" at bounding box center [552, 370] width 830 height 411
click at [481, 361] on textarea "Nabeel Qureshi" at bounding box center [552, 370] width 830 height 411
